Goal: Navigation & Orientation: Find specific page/section

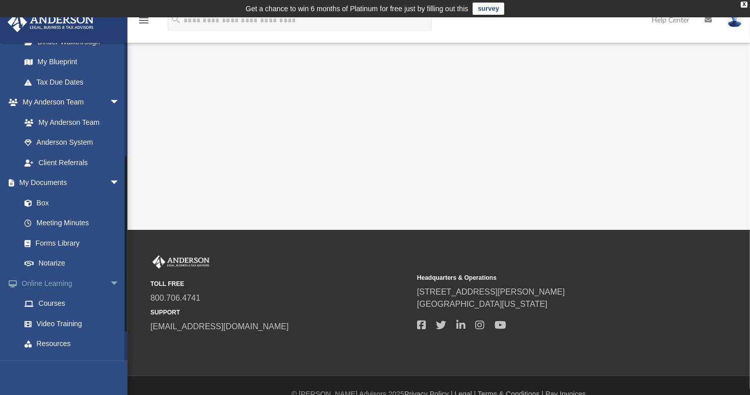
scroll to position [200, 0]
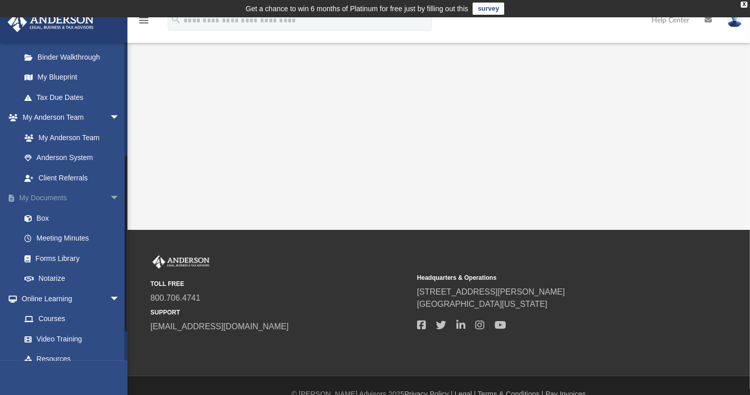
click at [62, 199] on link "My Documents arrow_drop_down" at bounding box center [71, 198] width 128 height 20
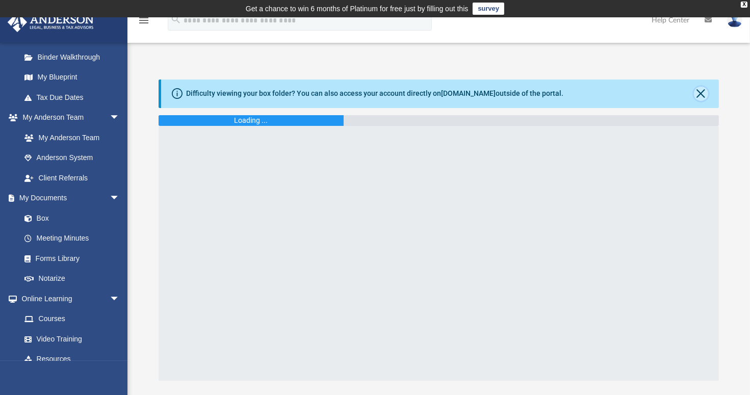
click at [705, 94] on button "Close" at bounding box center [701, 94] width 14 height 14
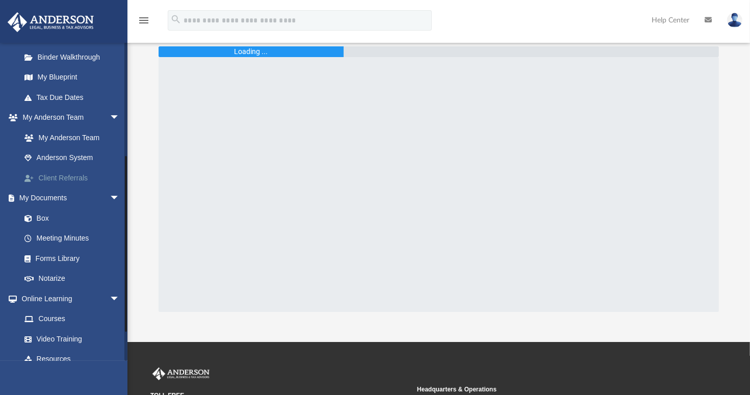
scroll to position [51, 0]
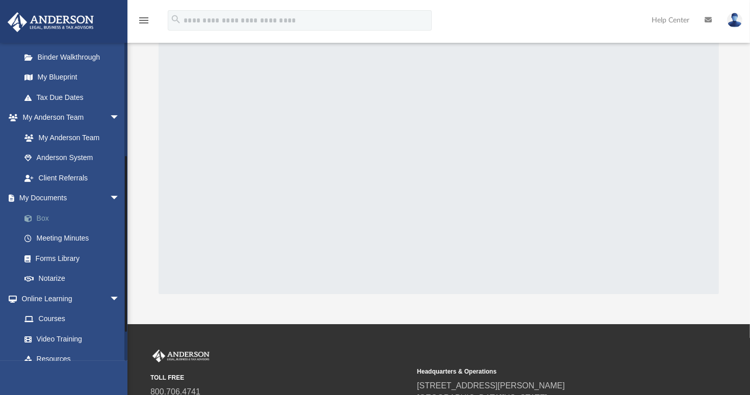
click at [46, 215] on link "Box" at bounding box center [74, 218] width 121 height 20
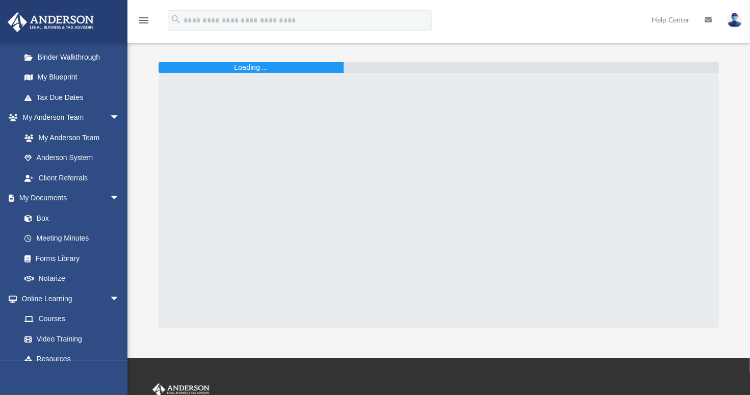
scroll to position [0, 0]
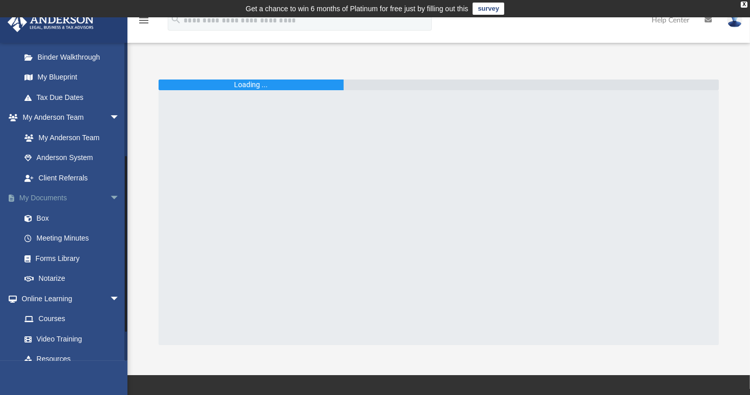
click at [58, 198] on link "My Documents arrow_drop_down" at bounding box center [71, 198] width 128 height 20
click at [35, 198] on link "My Documents arrow_drop_down" at bounding box center [71, 198] width 128 height 20
click at [147, 22] on icon "menu" at bounding box center [144, 20] width 12 height 12
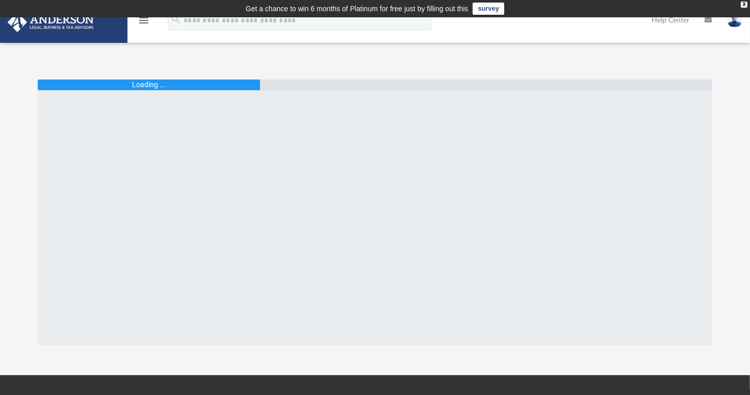
scroll to position [349, 0]
click at [143, 21] on icon "menu" at bounding box center [144, 20] width 12 height 12
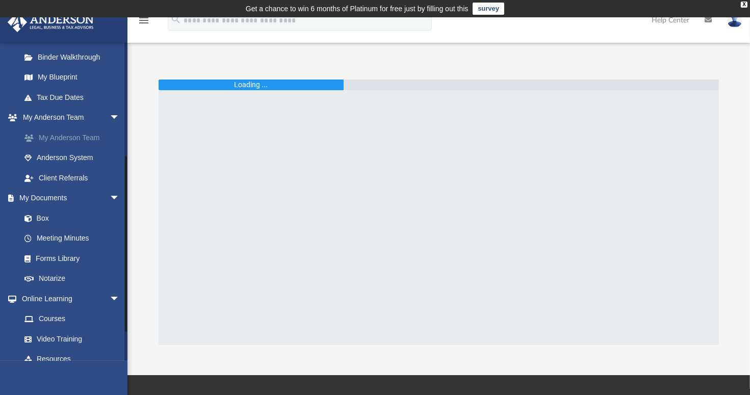
click at [59, 132] on link "My Anderson Team" at bounding box center [74, 137] width 121 height 20
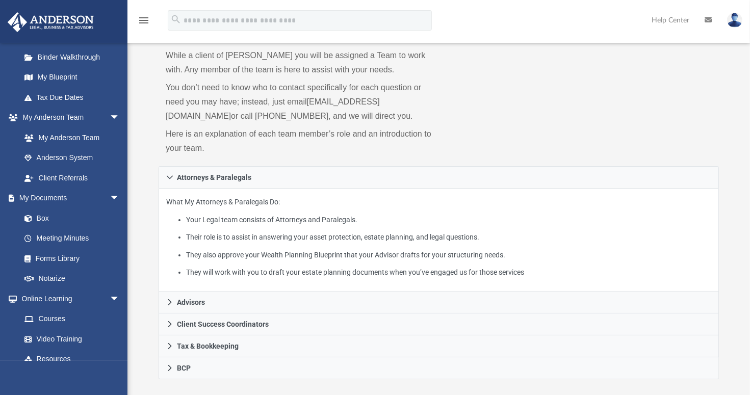
scroll to position [153, 0]
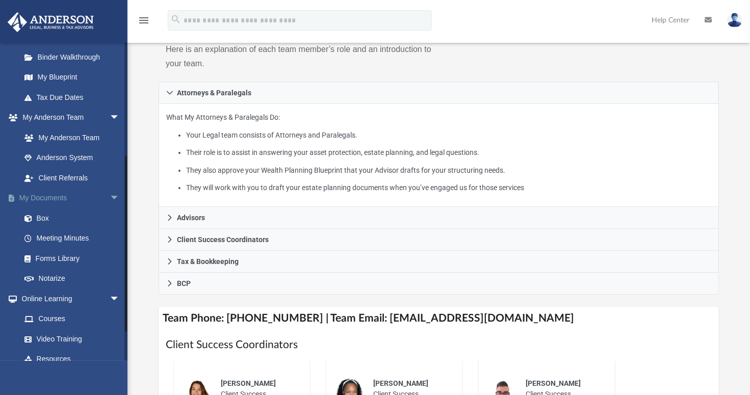
click at [52, 195] on link "My Documents arrow_drop_down" at bounding box center [71, 198] width 128 height 20
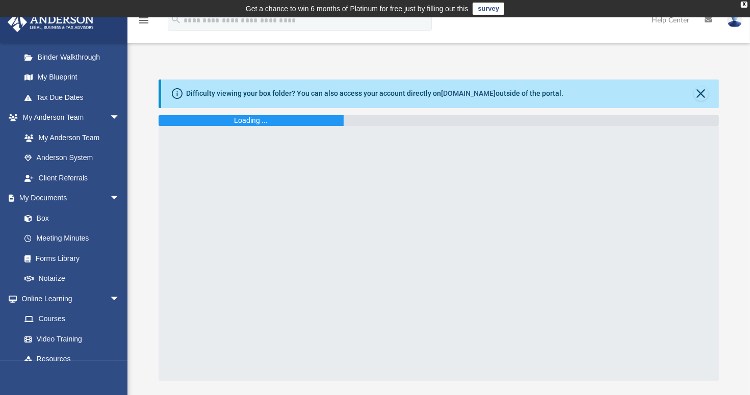
click at [457, 92] on link "[DOMAIN_NAME]" at bounding box center [468, 93] width 55 height 8
